Goal: Task Accomplishment & Management: Complete application form

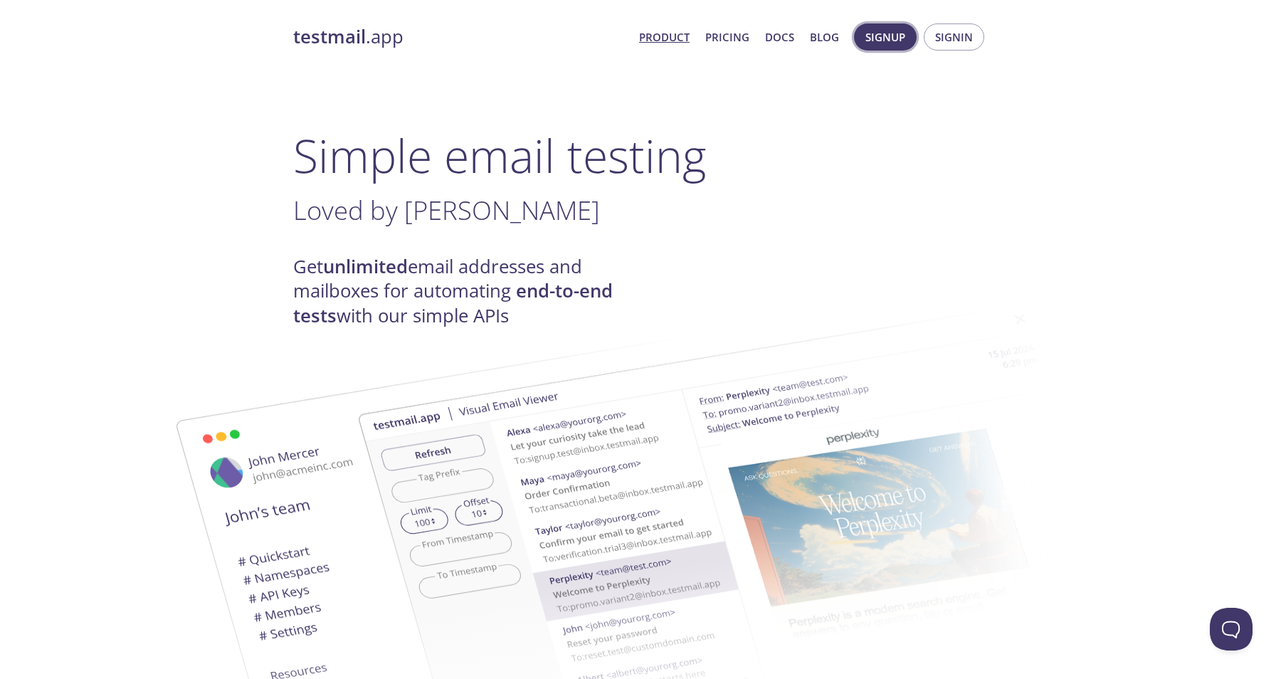
click at [876, 34] on span "Signup" at bounding box center [886, 37] width 40 height 19
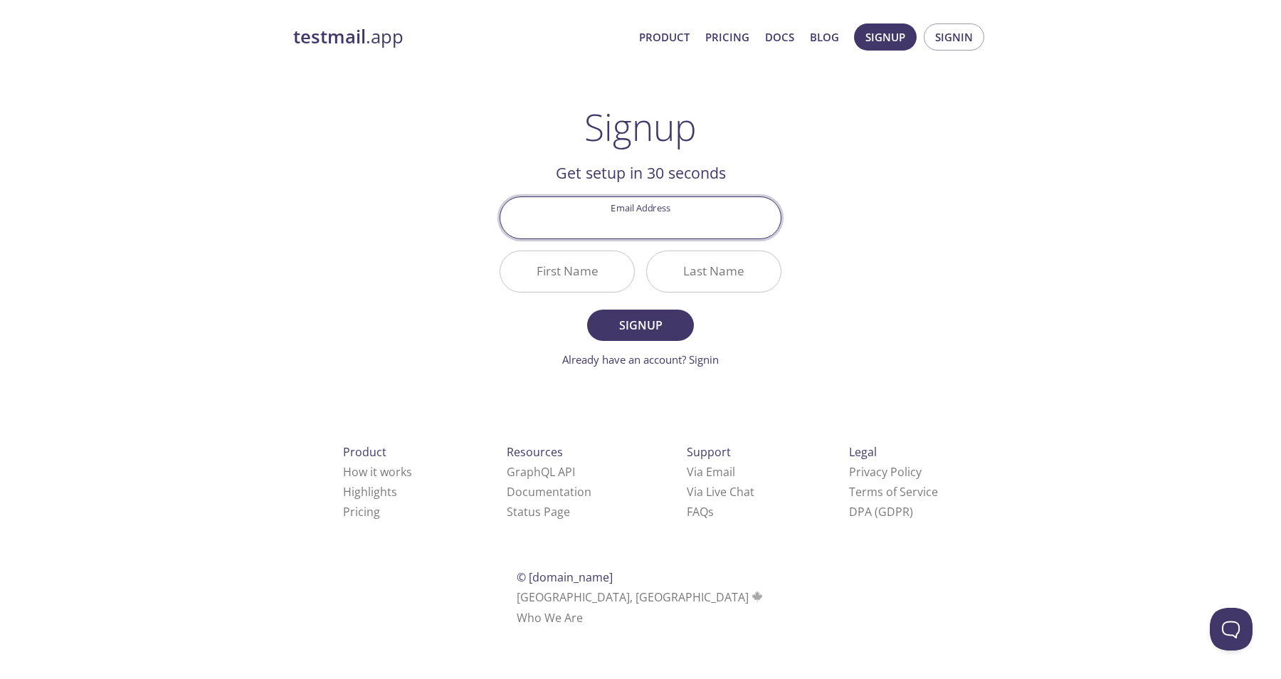
click at [666, 218] on input "Email Address" at bounding box center [640, 217] width 280 height 41
type input "[EMAIL_ADDRESS][DOMAIN_NAME]"
click at [561, 276] on input "First Name" at bounding box center [567, 271] width 134 height 41
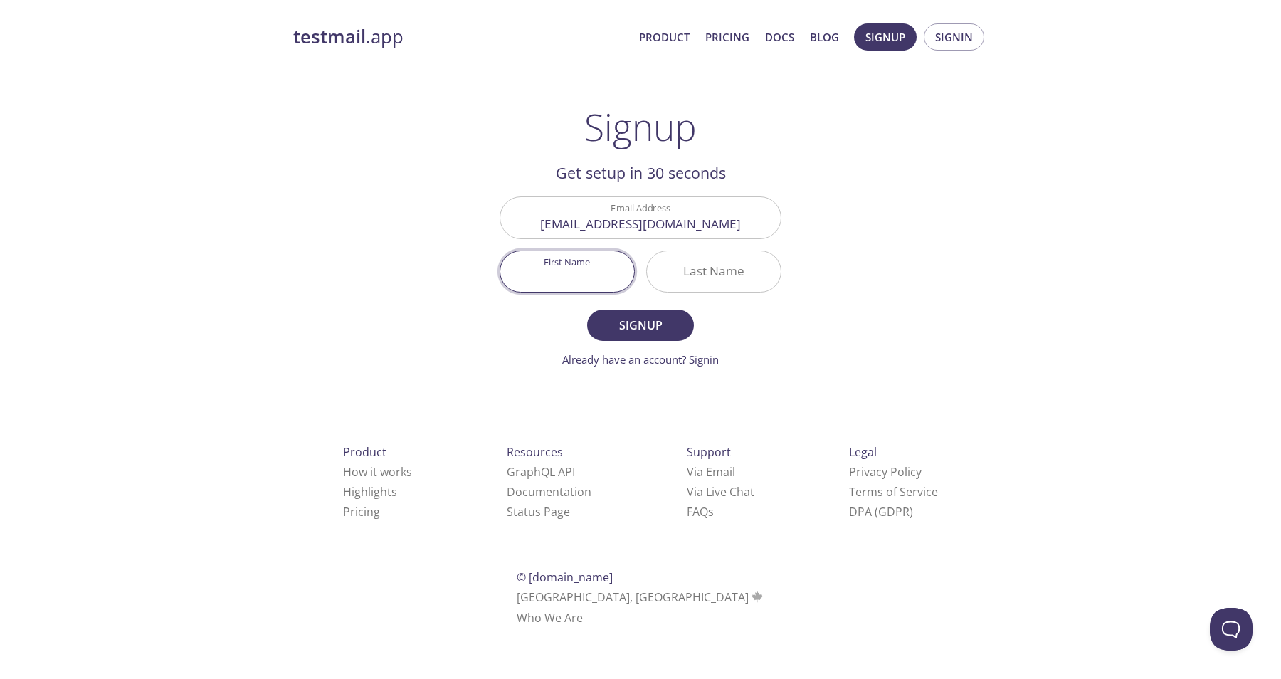
click at [561, 276] on input "First Name" at bounding box center [567, 271] width 134 height 41
type input "[PERSON_NAME]"
type input "Amusat"
click at [587, 310] on button "Signup" at bounding box center [640, 325] width 107 height 31
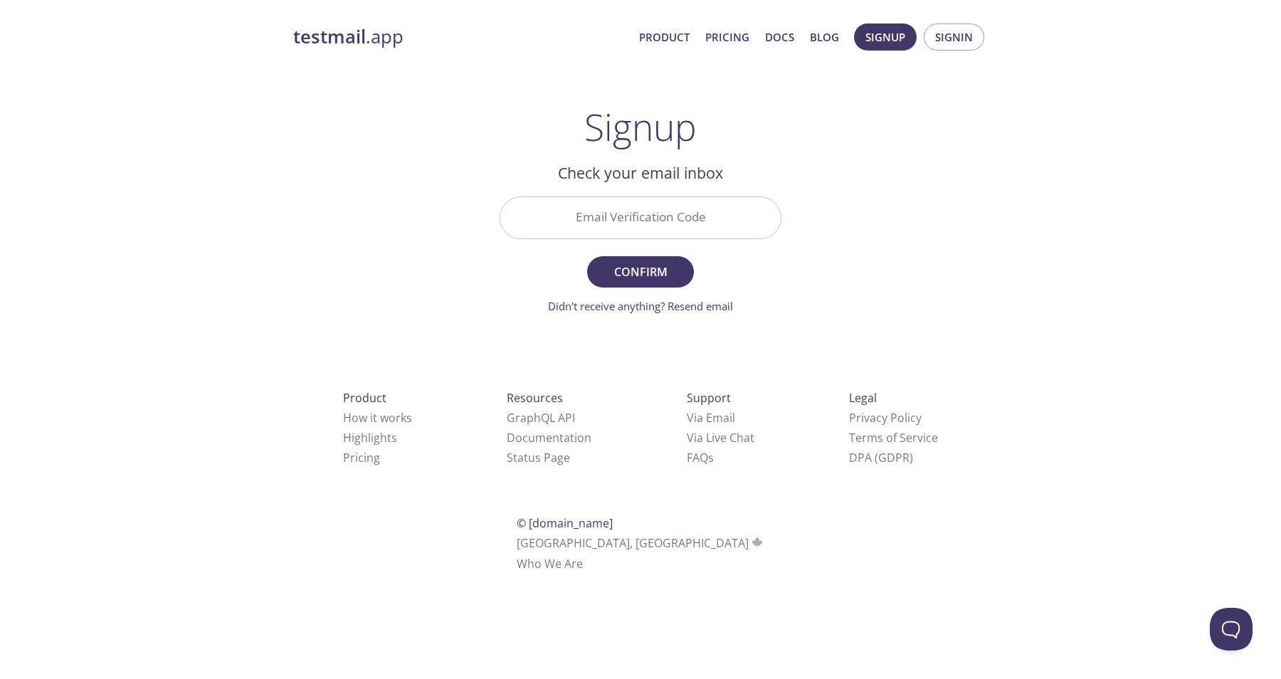
click at [666, 211] on input "Email Verification Code" at bounding box center [640, 217] width 280 height 41
paste input "CV6J9CF"
type input "CV6J9CF"
click at [587, 256] on button "Confirm" at bounding box center [640, 271] width 107 height 31
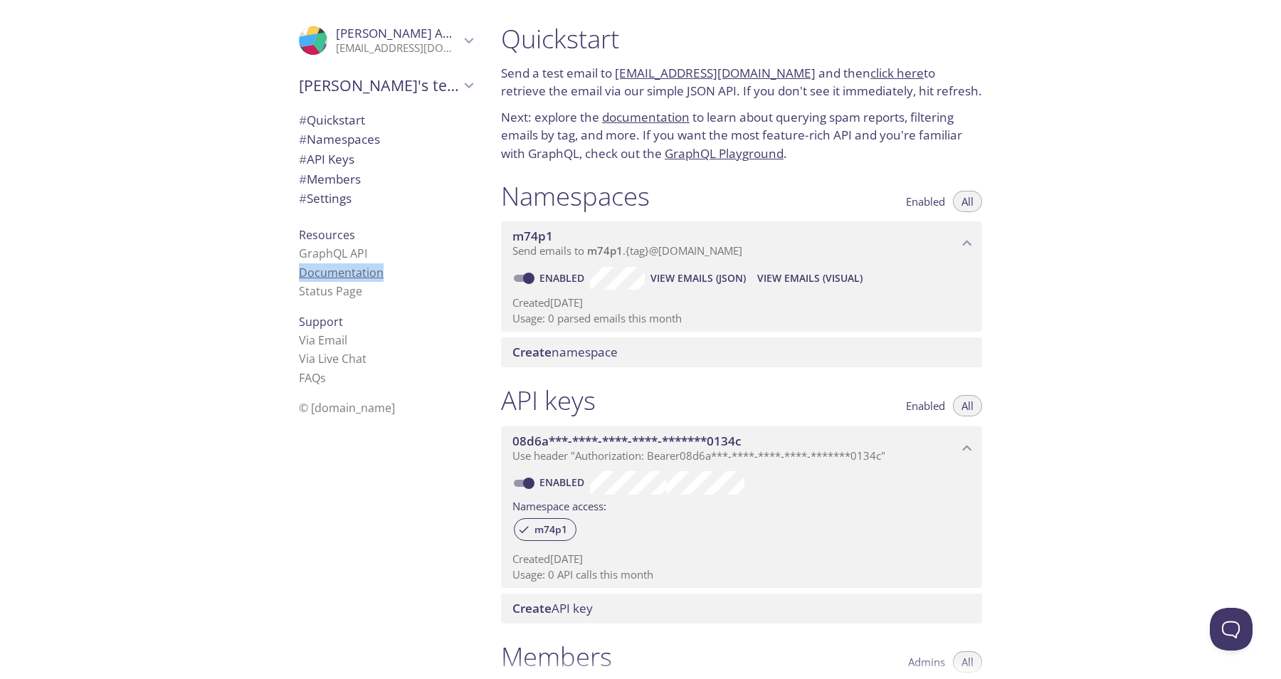
click at [347, 275] on link "Documentation" at bounding box center [341, 273] width 85 height 16
